Goal: Use online tool/utility: Utilize a website feature to perform a specific function

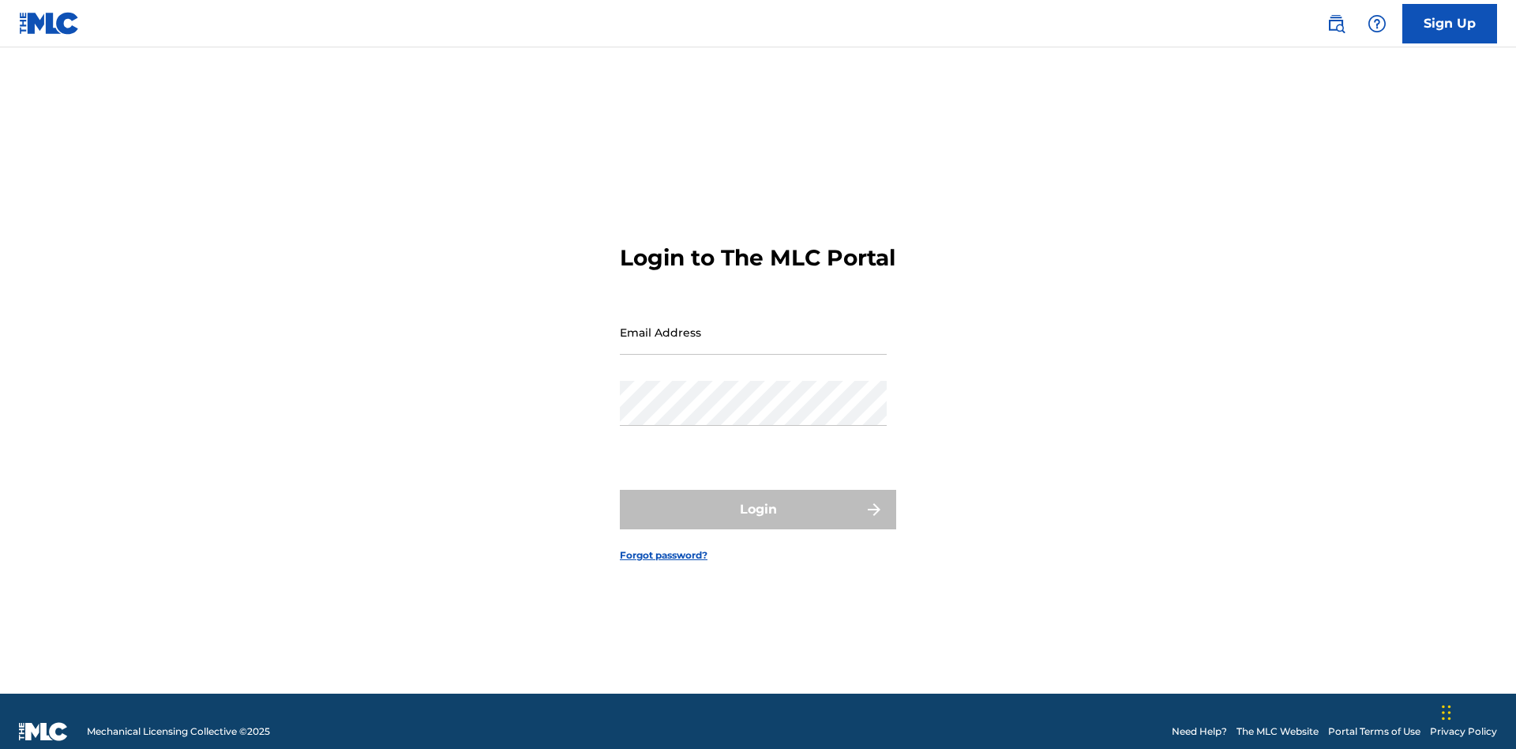
scroll to position [21, 0]
click at [753, 325] on input "Email Address" at bounding box center [753, 332] width 267 height 45
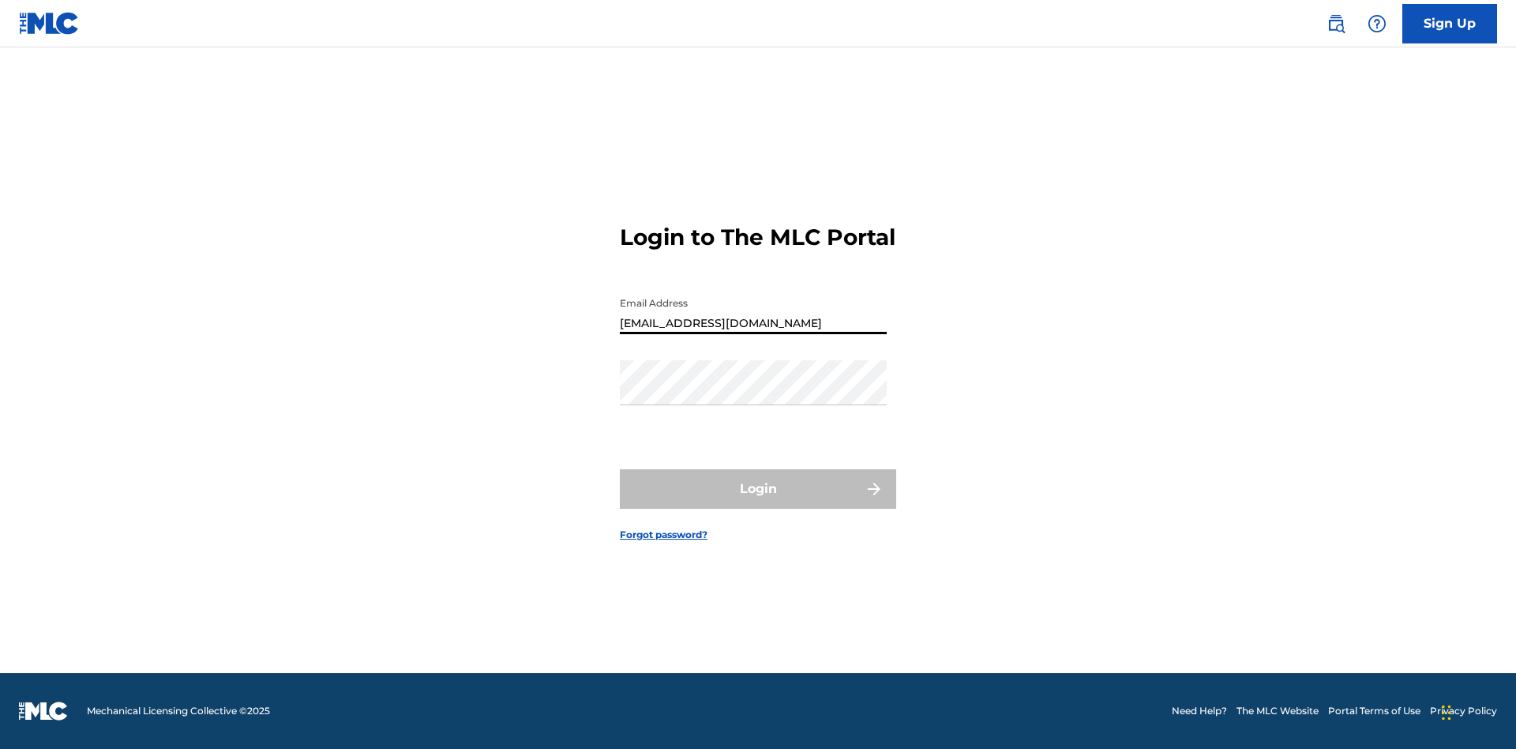
type input "Duke.McTesterson@gmail.com"
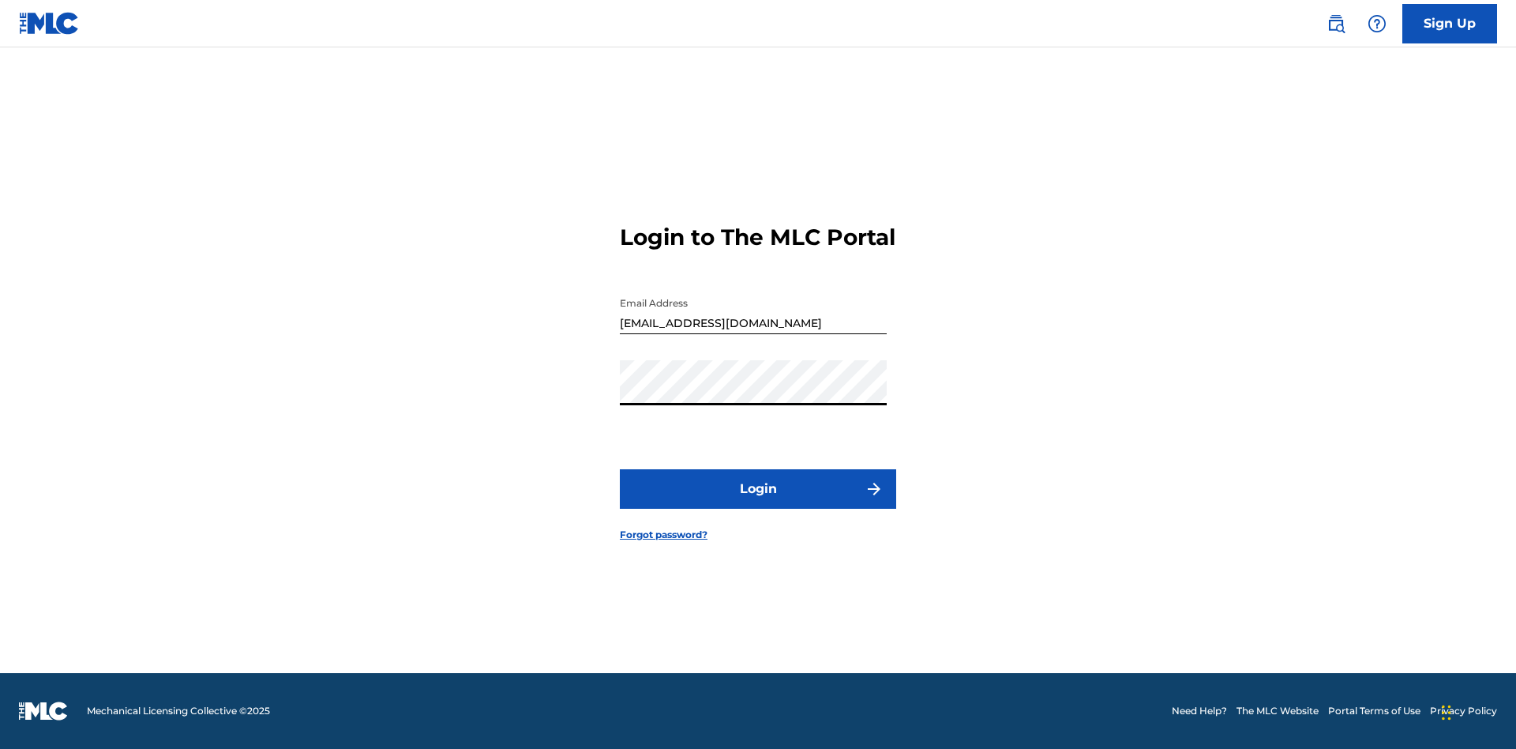
click at [758, 502] on button "Login" at bounding box center [758, 488] width 276 height 39
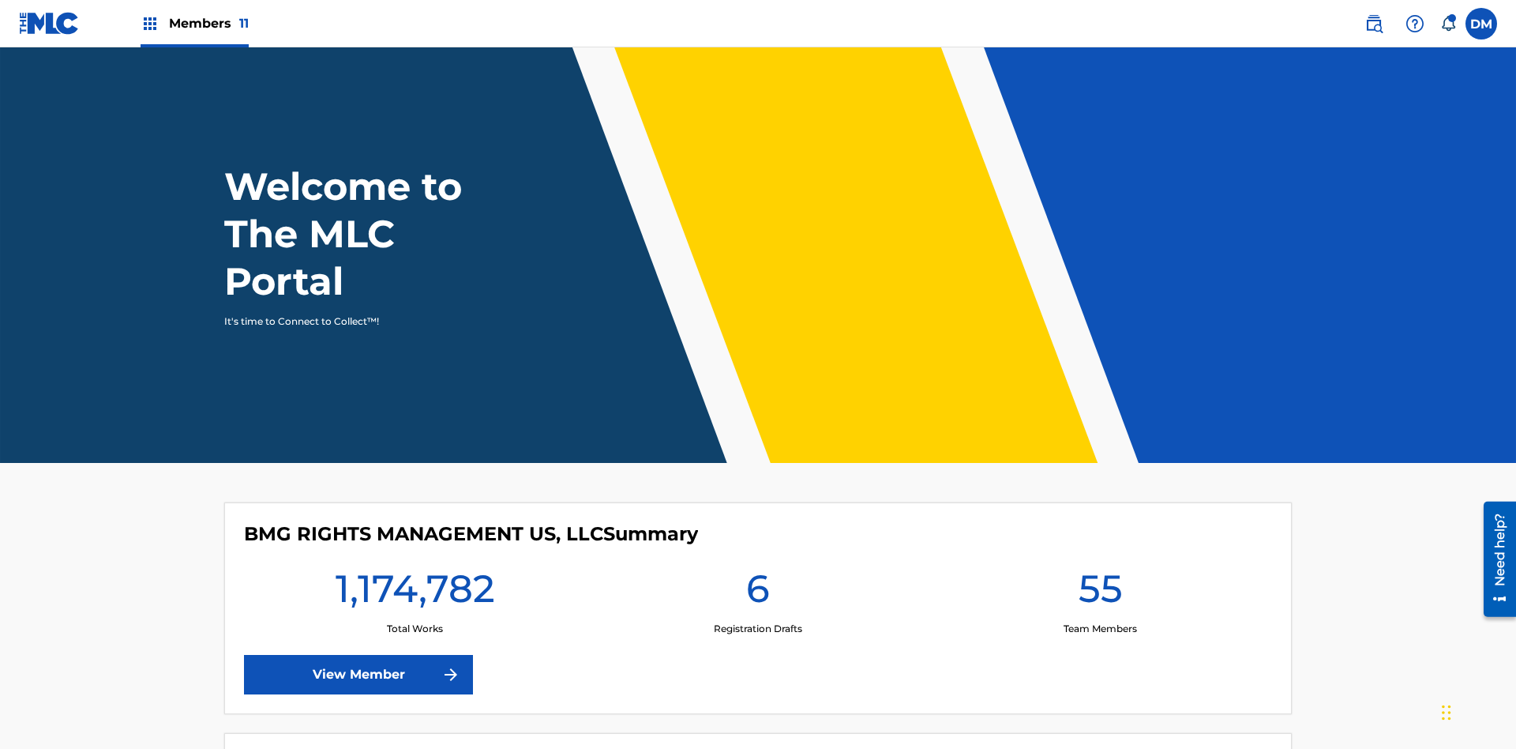
scroll to position [68, 0]
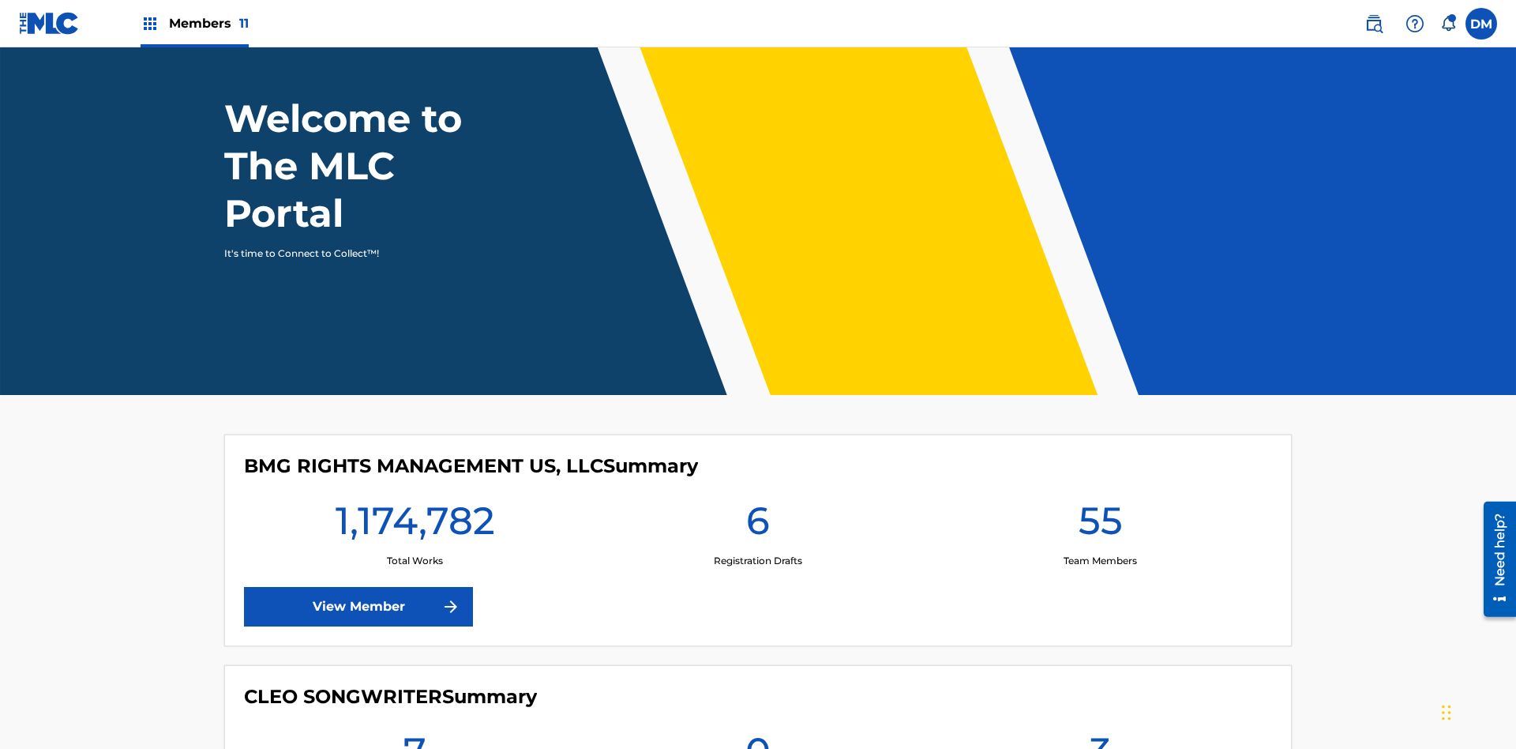
click at [194, 23] on span "Members 11" at bounding box center [209, 23] width 80 height 18
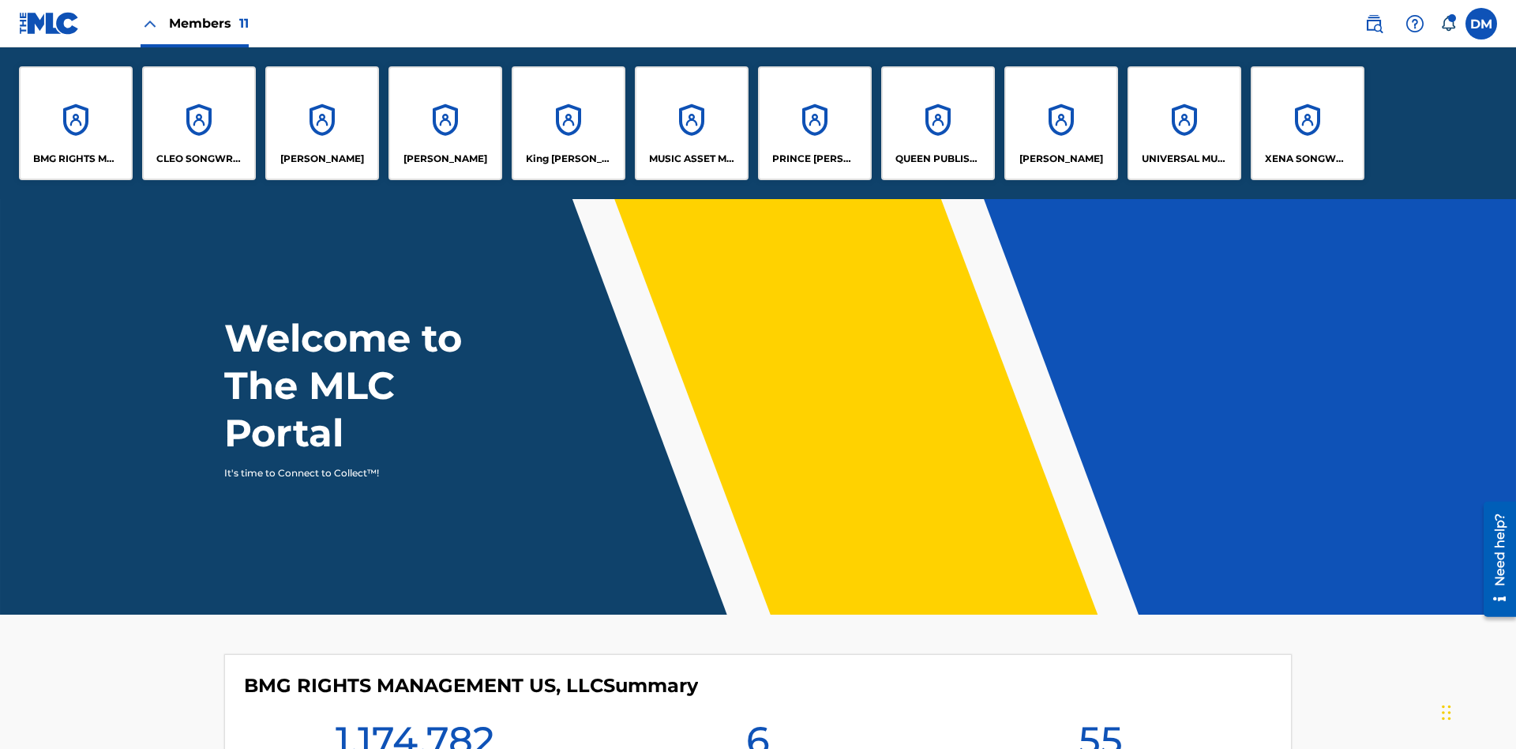
scroll to position [0, 0]
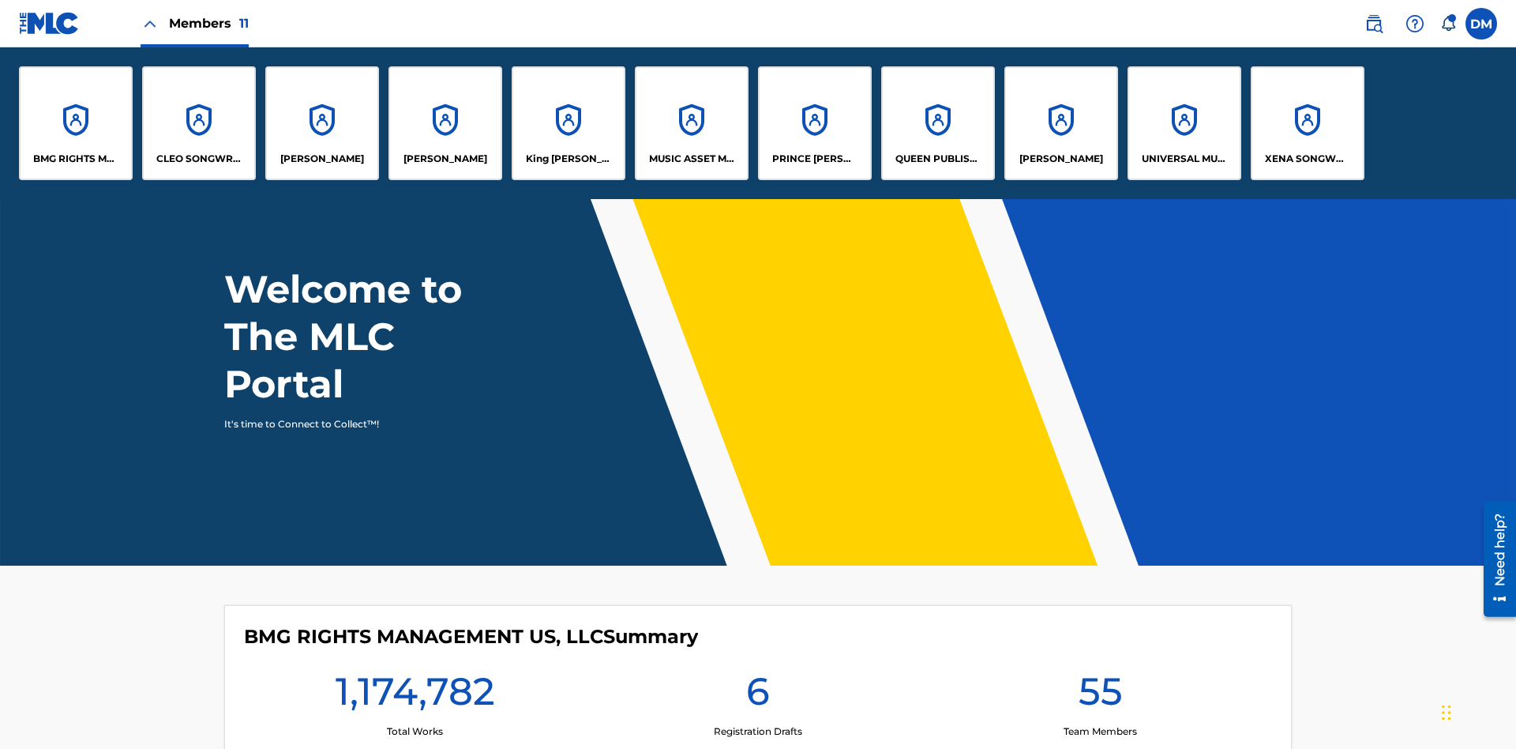
click at [1184, 159] on p "UNIVERSAL MUSIC PUB GROUP" at bounding box center [1185, 159] width 86 height 14
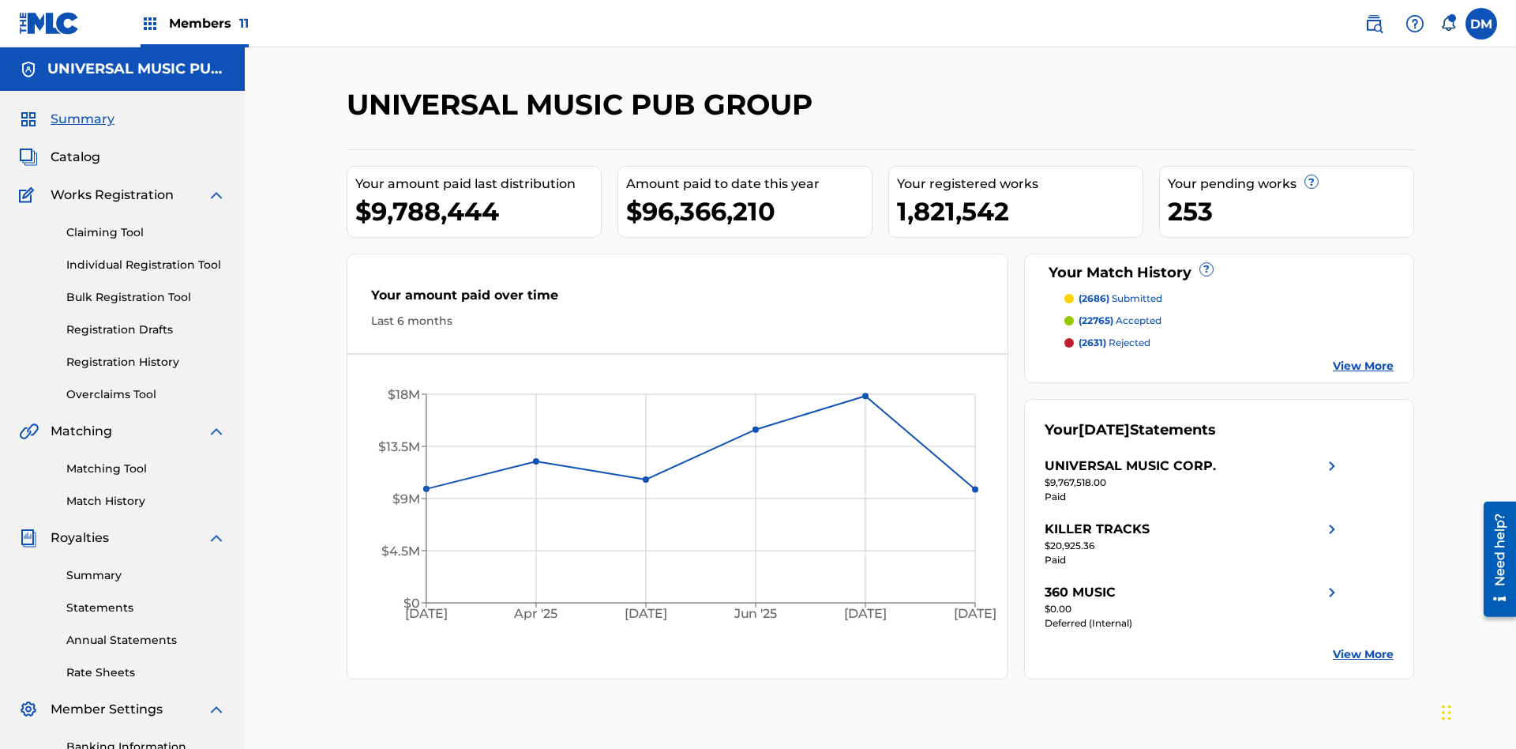
click at [146, 460] on link "Matching Tool" at bounding box center [146, 468] width 160 height 17
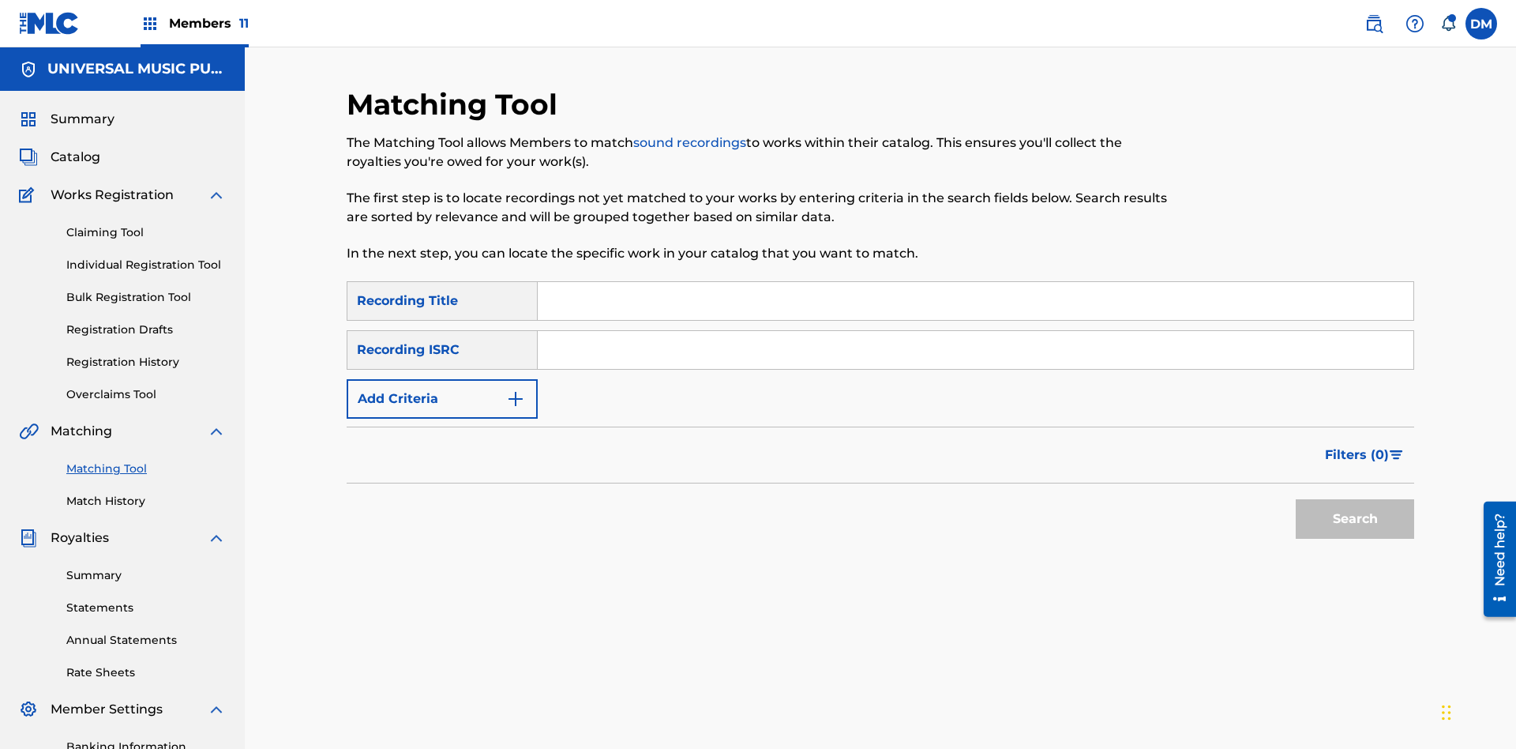
click at [975, 331] on input "Search Form" at bounding box center [976, 350] width 876 height 38
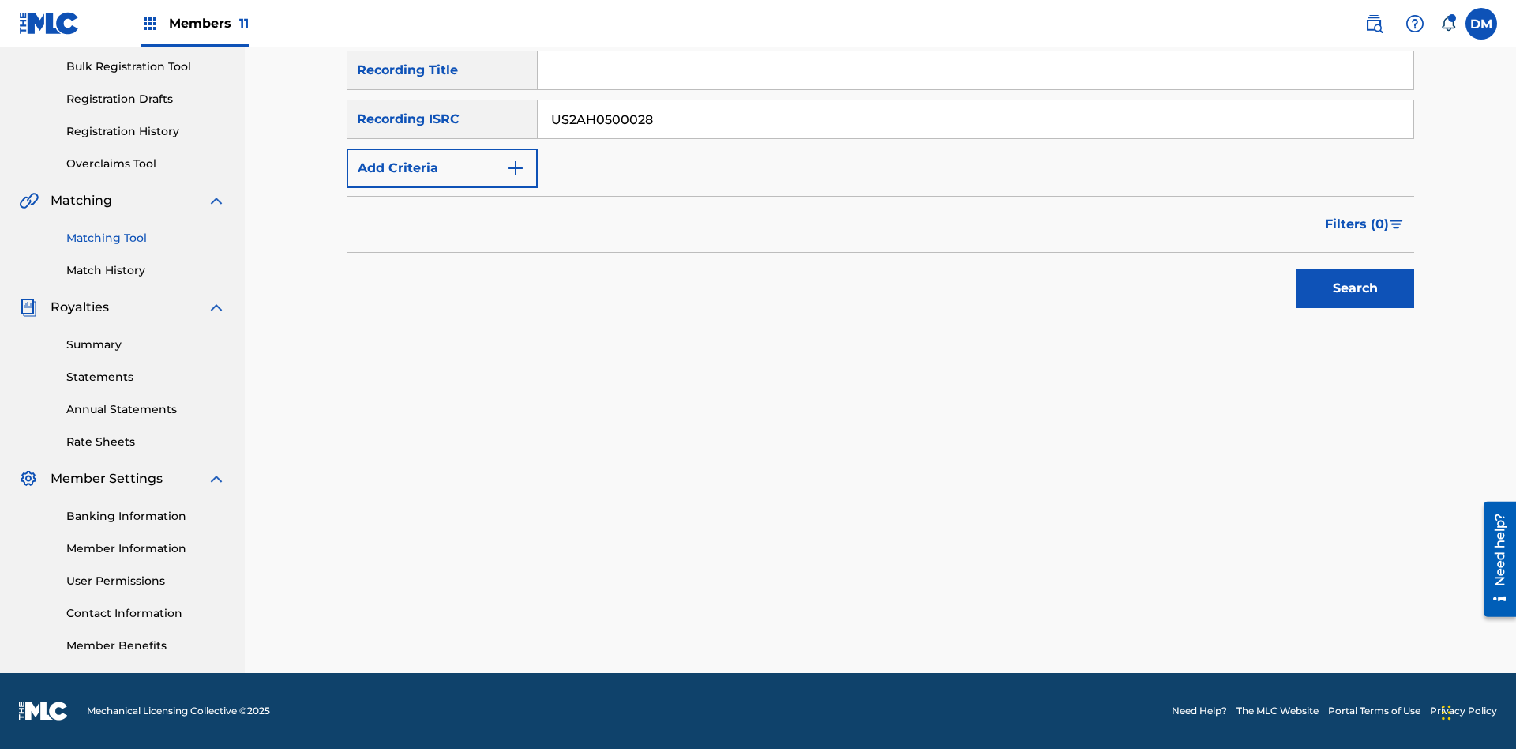
type input "US2AH0500028"
click at [1355, 288] on button "Search" at bounding box center [1355, 287] width 118 height 39
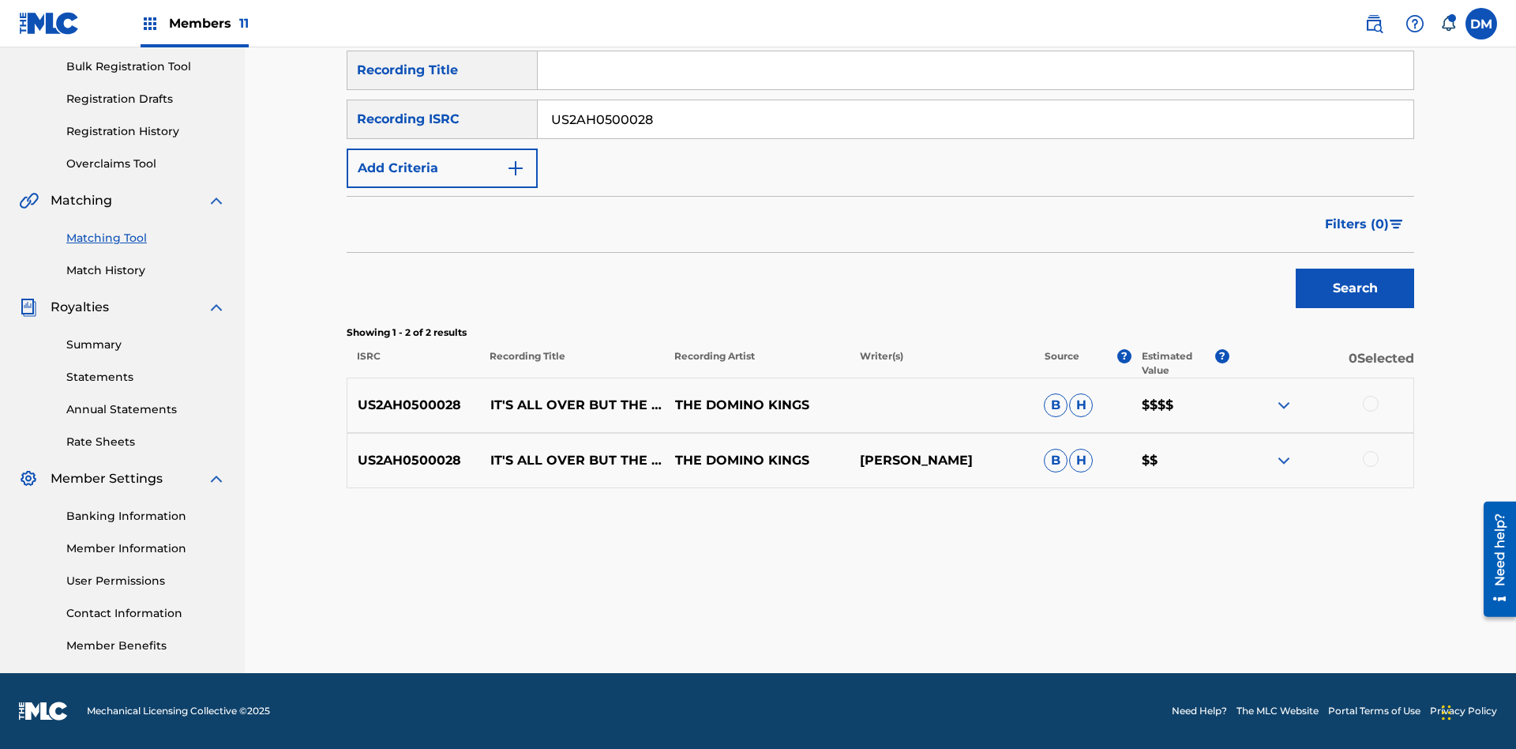
click at [975, 119] on input "US2AH0500028" at bounding box center [976, 119] width 876 height 38
type input "QZMEN2187405"
click at [1355, 288] on button "Search" at bounding box center [1355, 287] width 118 height 39
click at [1283, 460] on img at bounding box center [1283, 460] width 19 height 19
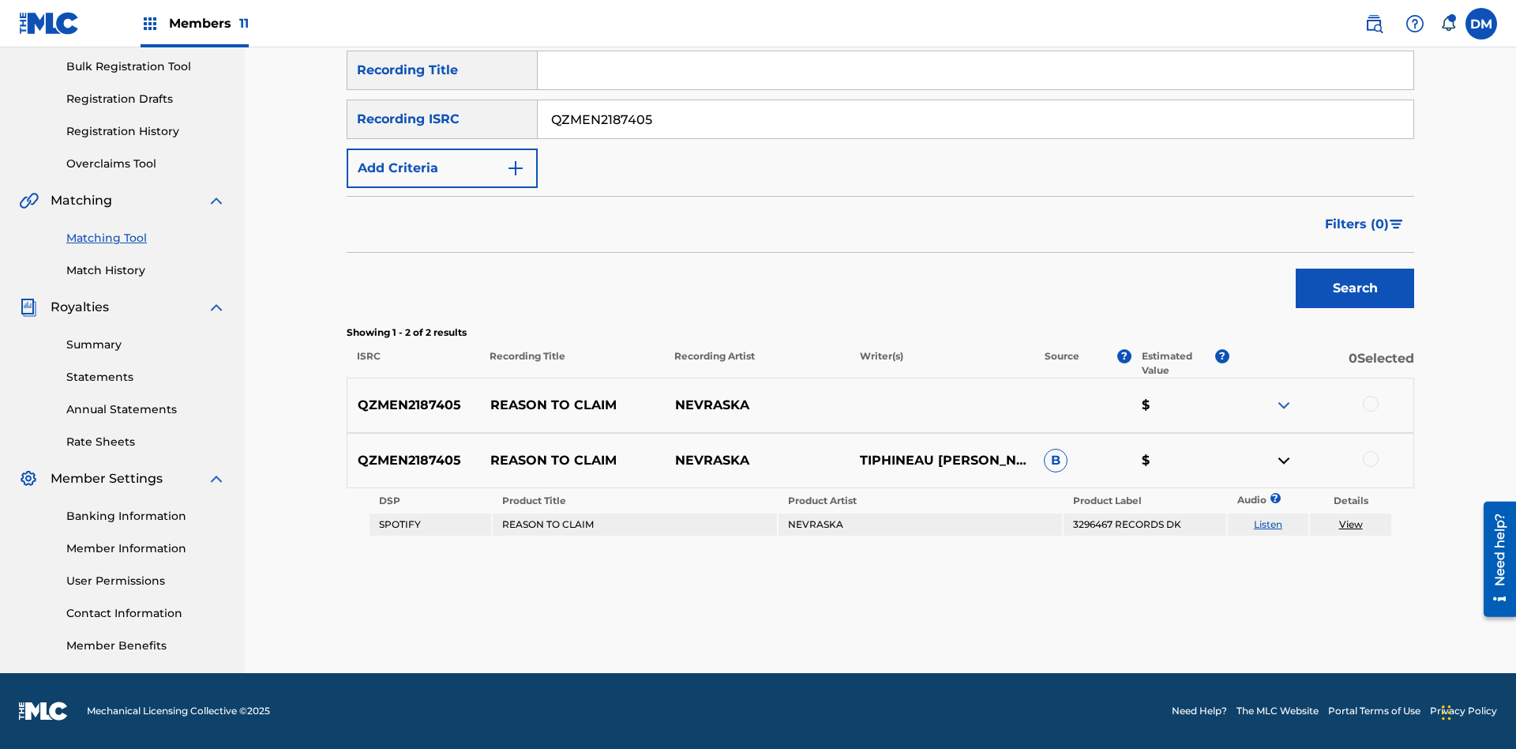
click at [1267, 524] on link "Listen" at bounding box center [1268, 524] width 28 height 12
click at [1350, 524] on link "View" at bounding box center [1351, 524] width 24 height 12
click at [146, 270] on link "Match History" at bounding box center [146, 270] width 160 height 17
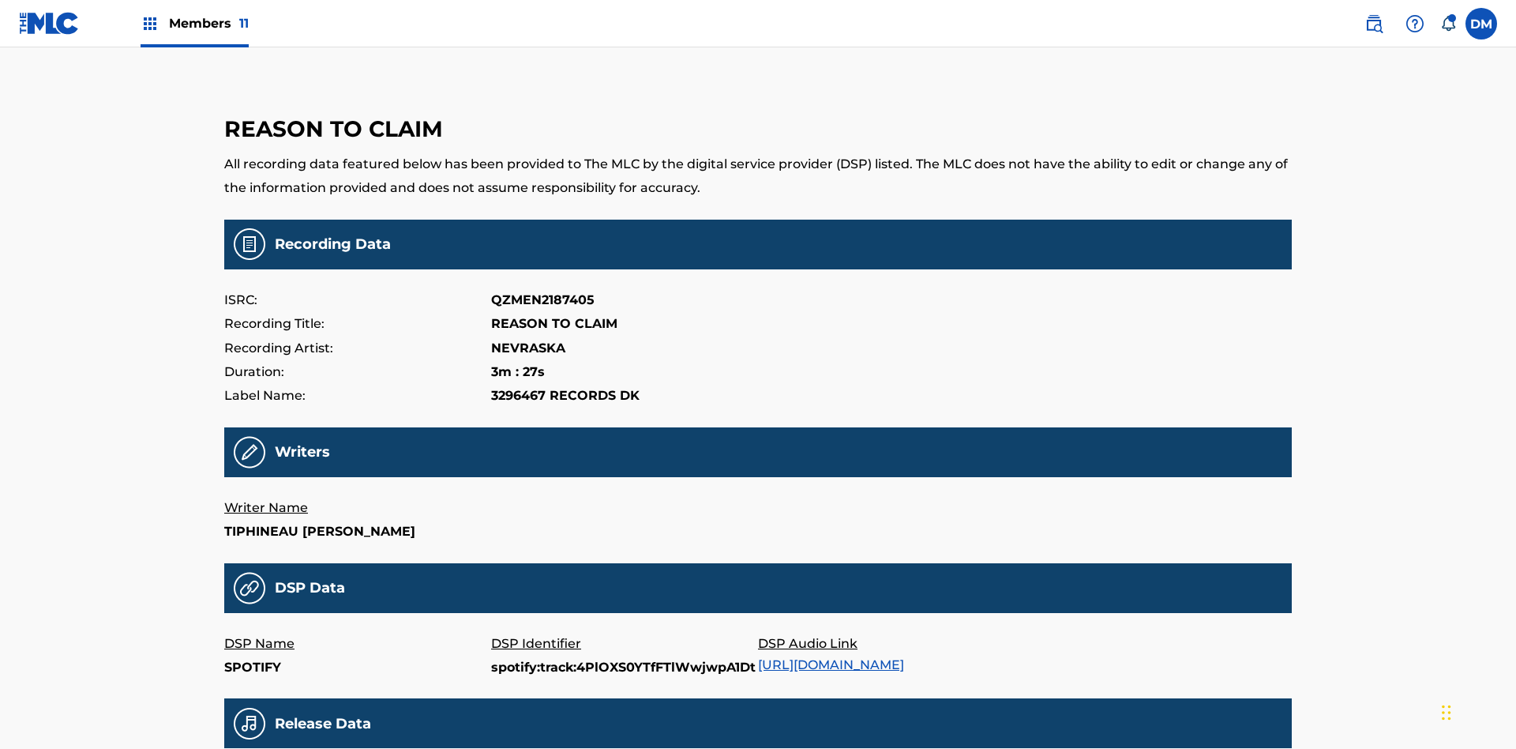
scroll to position [379, 0]
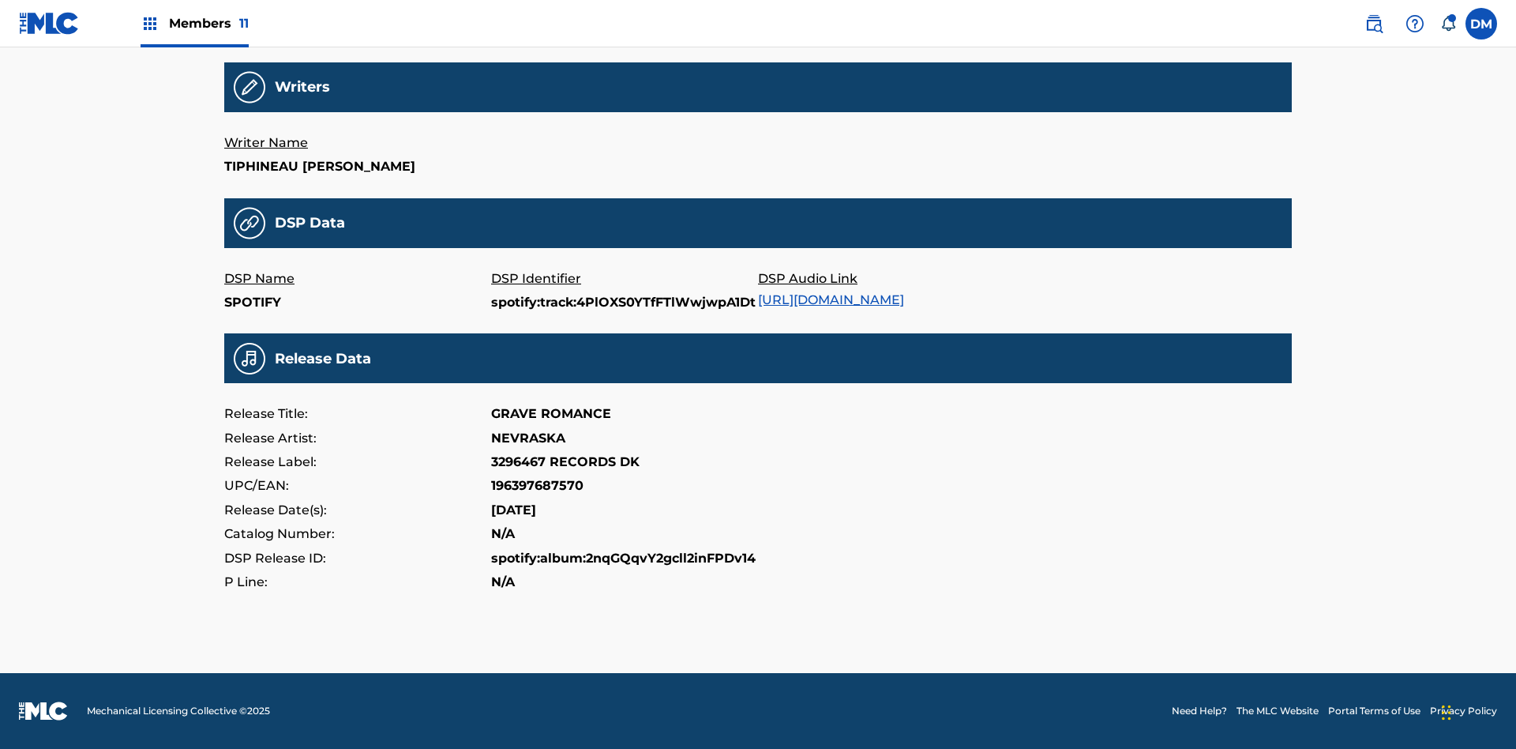
click at [837, 292] on link "[URL][DOMAIN_NAME]" at bounding box center [831, 299] width 146 height 15
